Goal: Task Accomplishment & Management: Use online tool/utility

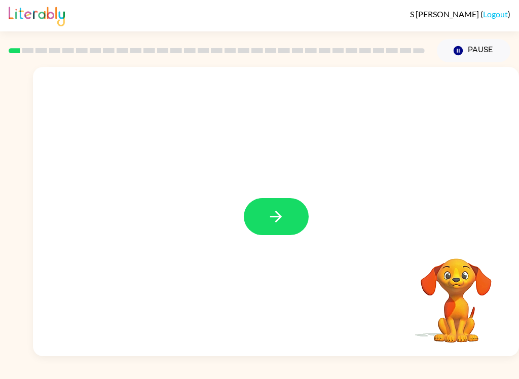
click at [298, 212] on button "button" at bounding box center [276, 216] width 65 height 37
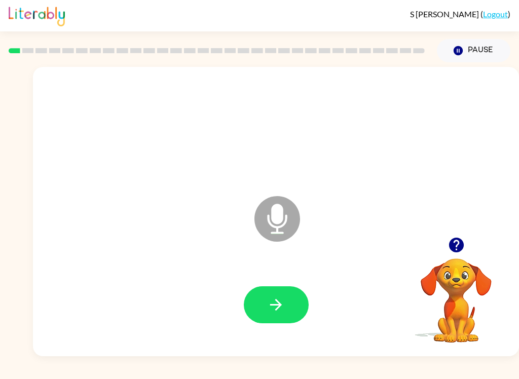
click at [279, 298] on icon "button" at bounding box center [276, 305] width 18 height 18
click at [281, 307] on icon "button" at bounding box center [276, 305] width 12 height 12
click at [278, 298] on icon "button" at bounding box center [276, 305] width 18 height 18
click at [289, 314] on button "button" at bounding box center [276, 305] width 65 height 37
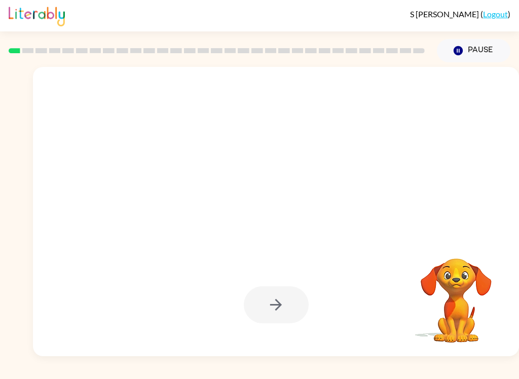
click at [297, 300] on div at bounding box center [276, 305] width 65 height 37
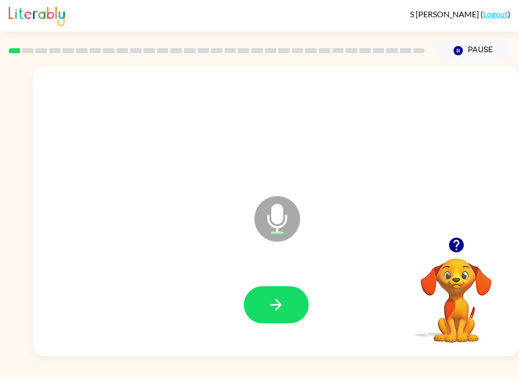
click at [285, 288] on button "button" at bounding box center [276, 305] width 65 height 37
click at [300, 301] on button "button" at bounding box center [276, 305] width 65 height 37
click at [300, 308] on button "button" at bounding box center [276, 305] width 65 height 37
click at [298, 300] on button "button" at bounding box center [276, 305] width 65 height 37
click at [293, 293] on button "button" at bounding box center [276, 305] width 65 height 37
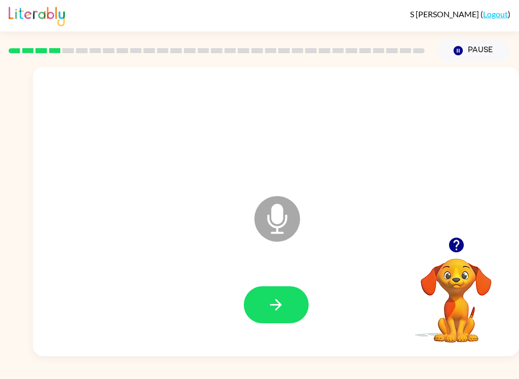
click at [307, 303] on button "button" at bounding box center [276, 305] width 65 height 37
click at [296, 304] on button "button" at bounding box center [276, 305] width 65 height 37
click at [300, 305] on button "button" at bounding box center [276, 305] width 65 height 37
click at [292, 305] on button "button" at bounding box center [276, 305] width 65 height 37
click at [306, 309] on button "button" at bounding box center [276, 305] width 65 height 37
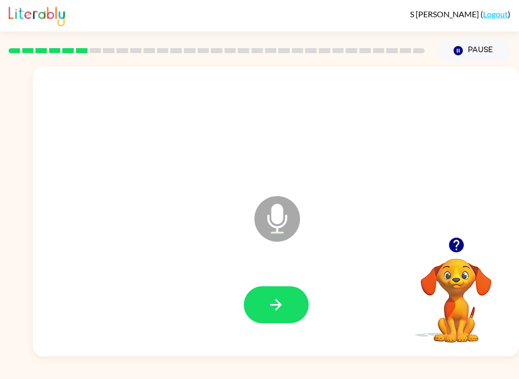
click at [297, 306] on button "button" at bounding box center [276, 305] width 65 height 37
click at [272, 316] on button "button" at bounding box center [276, 305] width 65 height 37
click at [283, 305] on icon "button" at bounding box center [276, 305] width 18 height 18
click at [291, 302] on button "button" at bounding box center [276, 305] width 65 height 37
click at [289, 321] on button "button" at bounding box center [276, 305] width 65 height 37
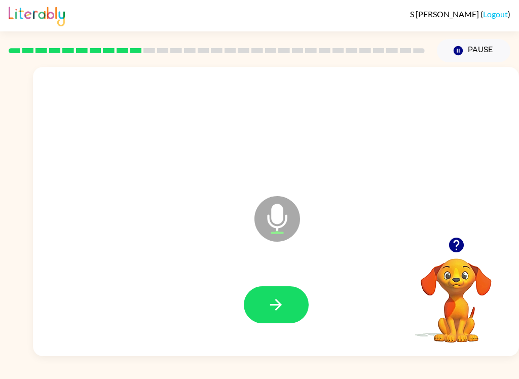
click at [297, 296] on button "button" at bounding box center [276, 305] width 65 height 37
click at [296, 291] on button "button" at bounding box center [276, 305] width 65 height 37
click at [305, 308] on button "button" at bounding box center [276, 305] width 65 height 37
click at [292, 302] on button "button" at bounding box center [276, 305] width 65 height 37
click at [304, 302] on button "button" at bounding box center [276, 305] width 65 height 37
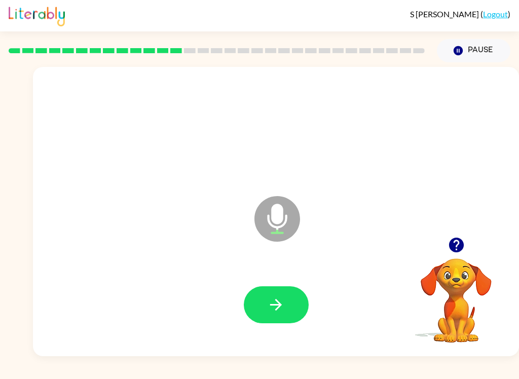
click at [292, 304] on button "button" at bounding box center [276, 305] width 65 height 37
click at [294, 308] on button "button" at bounding box center [276, 305] width 65 height 37
click at [276, 317] on button "button" at bounding box center [276, 305] width 65 height 37
click at [301, 311] on button "button" at bounding box center [276, 305] width 65 height 37
click at [300, 304] on button "button" at bounding box center [276, 305] width 65 height 37
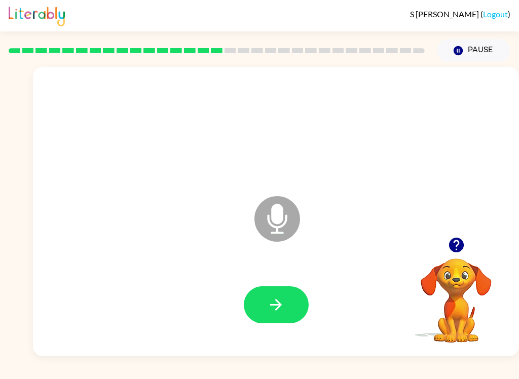
click at [287, 301] on button "button" at bounding box center [276, 305] width 65 height 37
click at [288, 303] on button "button" at bounding box center [276, 305] width 65 height 37
click at [293, 305] on button "button" at bounding box center [276, 305] width 65 height 37
click at [281, 310] on icon "button" at bounding box center [276, 305] width 18 height 18
click at [287, 311] on button "button" at bounding box center [276, 305] width 65 height 37
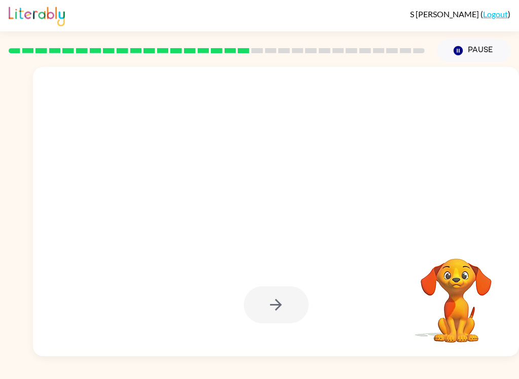
click at [482, 375] on div "S [PERSON_NAME] ( Logout ) Pause Pause Your browser must support playing .mp4 f…" at bounding box center [259, 189] width 519 height 379
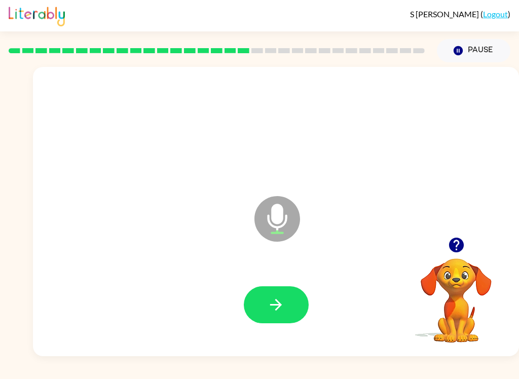
click at [306, 293] on div at bounding box center [276, 305] width 65 height 37
click at [301, 313] on button "button" at bounding box center [276, 305] width 65 height 37
click at [290, 315] on button "button" at bounding box center [276, 305] width 65 height 37
click at [283, 301] on icon "button" at bounding box center [276, 305] width 18 height 18
click at [291, 304] on button "button" at bounding box center [276, 305] width 65 height 37
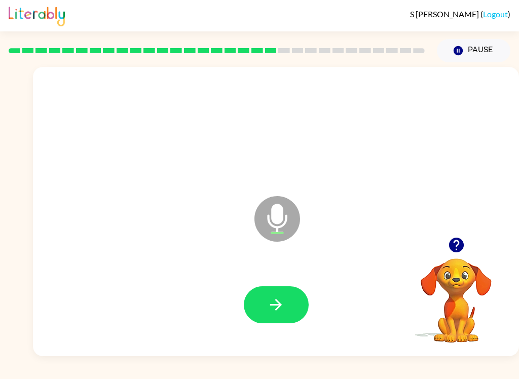
click at [288, 300] on button "button" at bounding box center [276, 305] width 65 height 37
click at [288, 296] on button "button" at bounding box center [276, 305] width 65 height 37
click at [287, 308] on button "button" at bounding box center [276, 305] width 65 height 37
click at [300, 303] on button "button" at bounding box center [276, 305] width 65 height 37
click at [284, 299] on icon "button" at bounding box center [276, 305] width 18 height 18
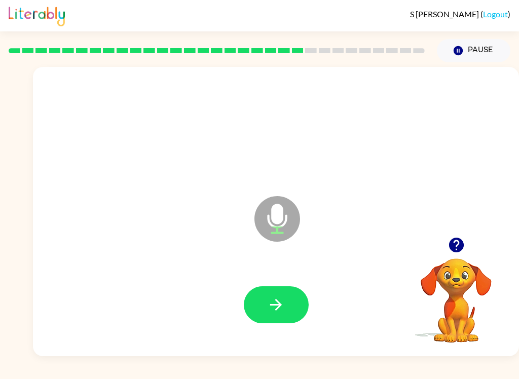
click at [286, 319] on button "button" at bounding box center [276, 305] width 65 height 37
click at [288, 290] on button "button" at bounding box center [276, 305] width 65 height 37
click at [274, 304] on icon "button" at bounding box center [276, 305] width 18 height 18
click at [278, 317] on button "button" at bounding box center [276, 305] width 65 height 37
click at [288, 317] on button "button" at bounding box center [276, 305] width 65 height 37
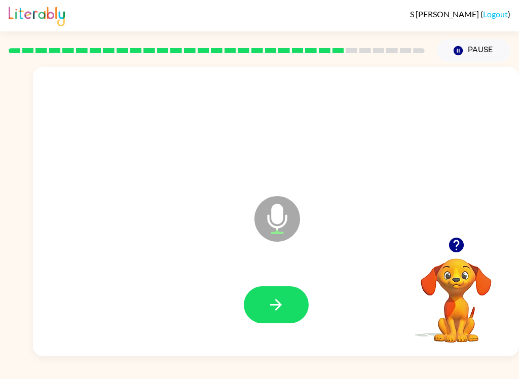
click at [277, 295] on button "button" at bounding box center [276, 305] width 65 height 37
click at [246, 302] on button "button" at bounding box center [276, 305] width 65 height 37
click at [278, 307] on icon "button" at bounding box center [276, 305] width 18 height 18
click at [283, 319] on button "button" at bounding box center [276, 305] width 65 height 37
click at [285, 324] on button "button" at bounding box center [276, 305] width 65 height 37
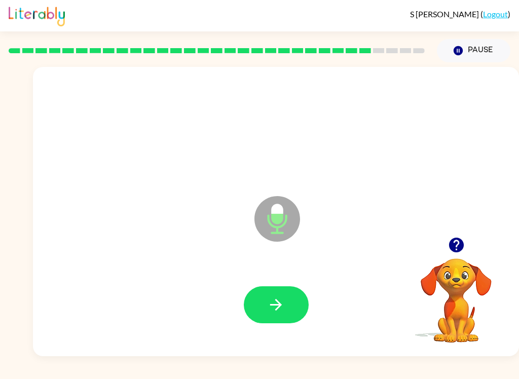
click at [304, 303] on button "button" at bounding box center [276, 305] width 65 height 37
click at [263, 301] on button "button" at bounding box center [276, 305] width 65 height 37
click at [274, 306] on icon "button" at bounding box center [276, 305] width 18 height 18
click at [266, 291] on button "button" at bounding box center [276, 305] width 65 height 37
click at [298, 311] on button "button" at bounding box center [276, 305] width 65 height 37
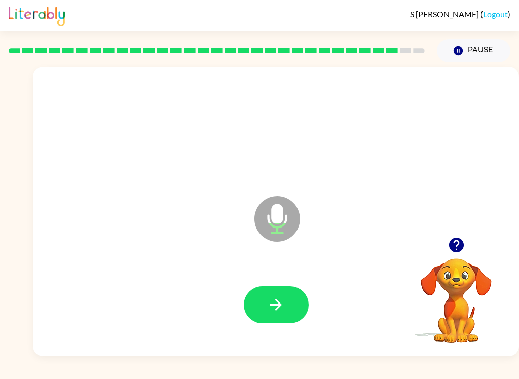
click at [291, 313] on button "button" at bounding box center [276, 305] width 65 height 37
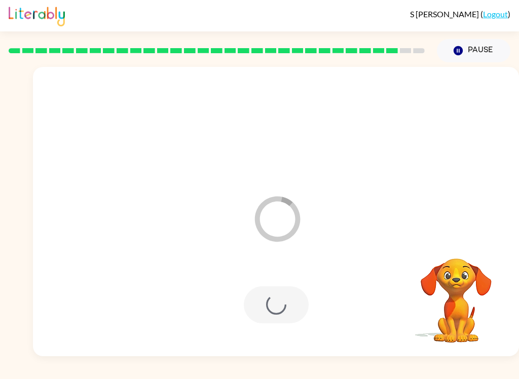
click at [472, 219] on div "Loader Your response is being sent to our graders" at bounding box center [276, 212] width 486 height 290
click at [459, 58] on button "Pause Pause" at bounding box center [474, 50] width 74 height 23
click at [460, 54] on icon "button" at bounding box center [458, 50] width 9 height 9
click at [432, 179] on div "Loader Your response is being sent to our graders" at bounding box center [251, 194] width 417 height 37
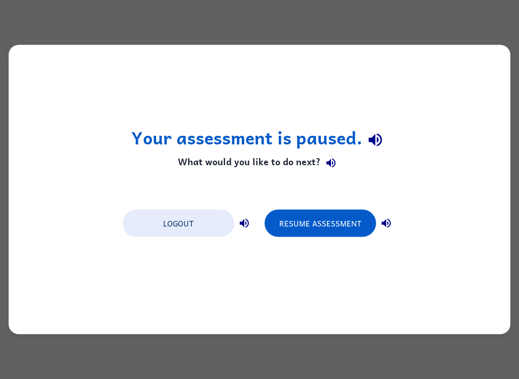
click at [328, 236] on button "Resume Assessment" at bounding box center [321, 223] width 112 height 27
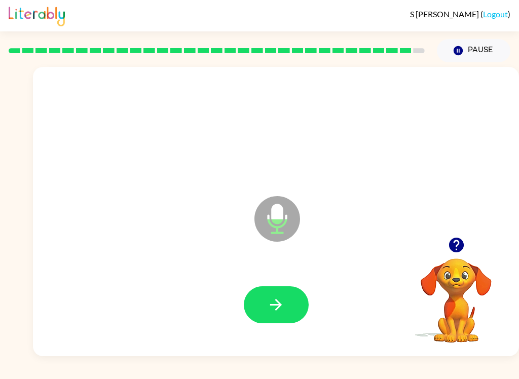
click at [281, 315] on button "button" at bounding box center [276, 305] width 65 height 37
click at [266, 297] on button "button" at bounding box center [276, 305] width 65 height 37
